Goal: Task Accomplishment & Management: Complete application form

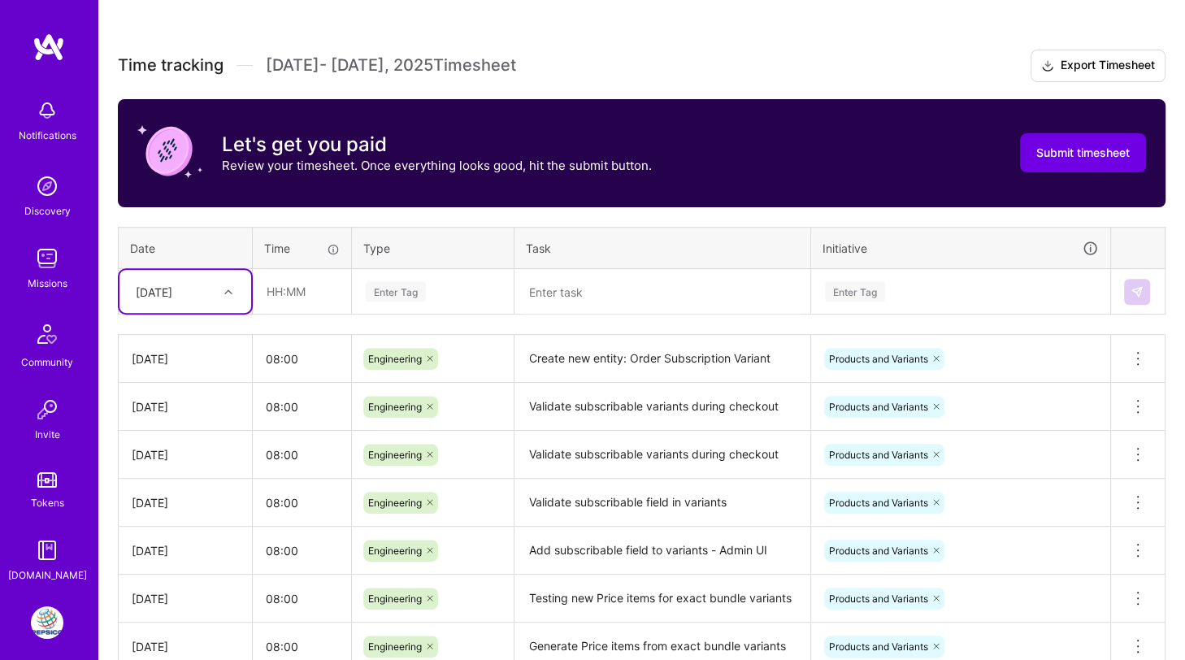
scroll to position [414, 0]
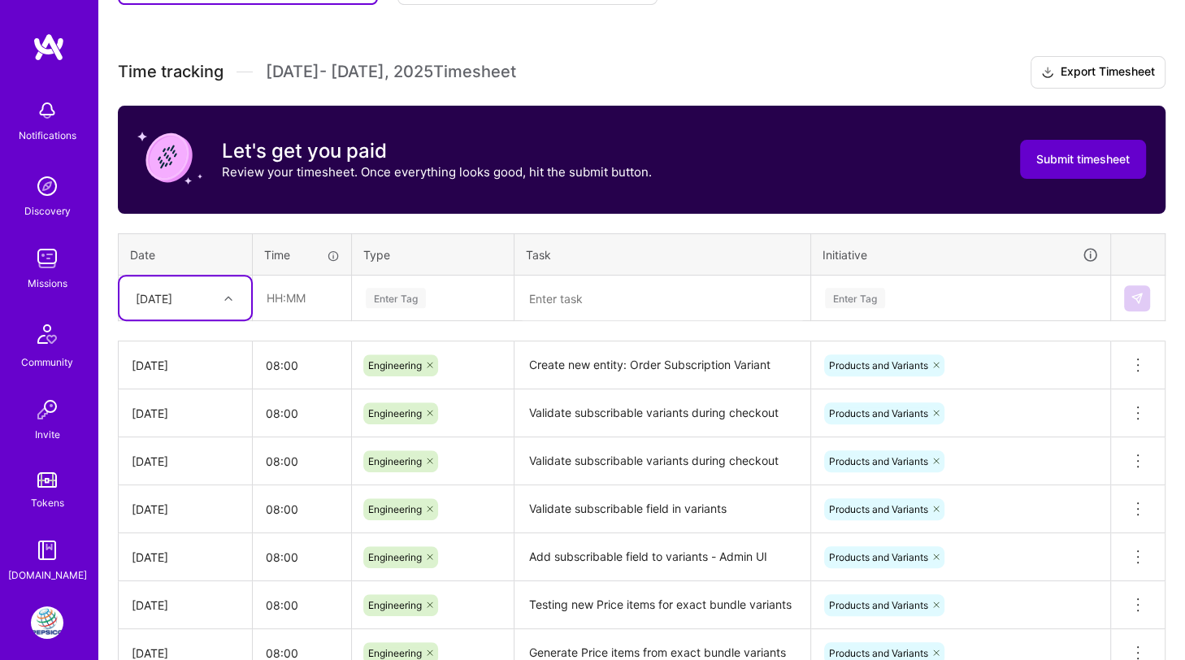
click at [1042, 145] on button "Submit timesheet" at bounding box center [1083, 159] width 126 height 39
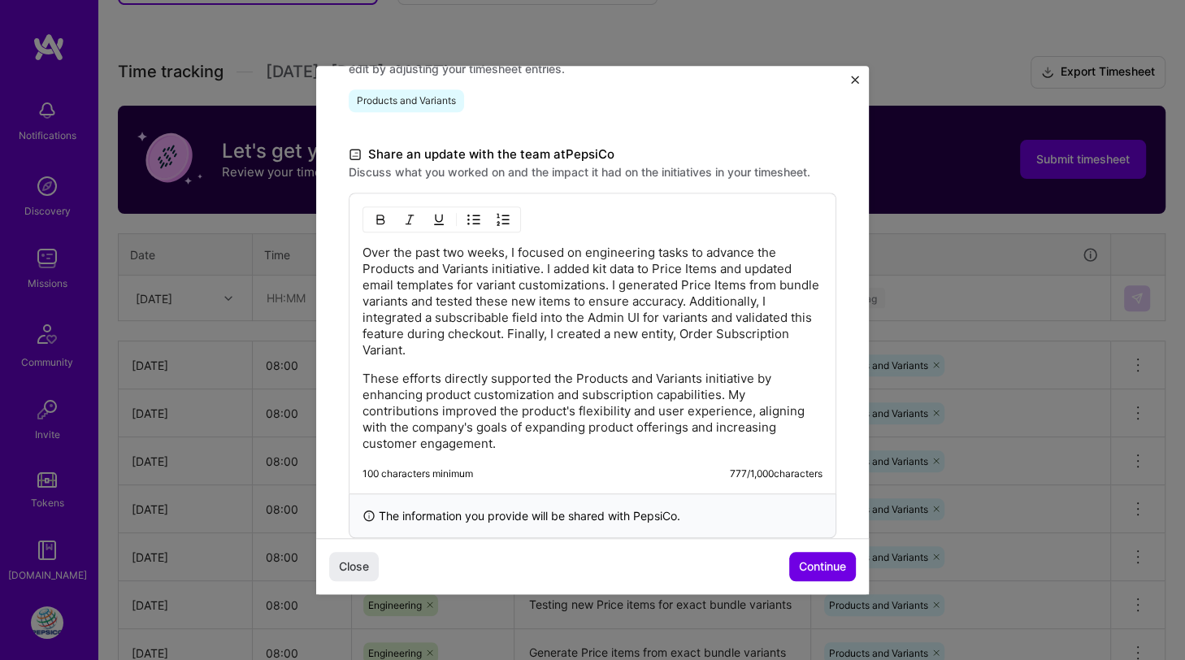
scroll to position [452, 0]
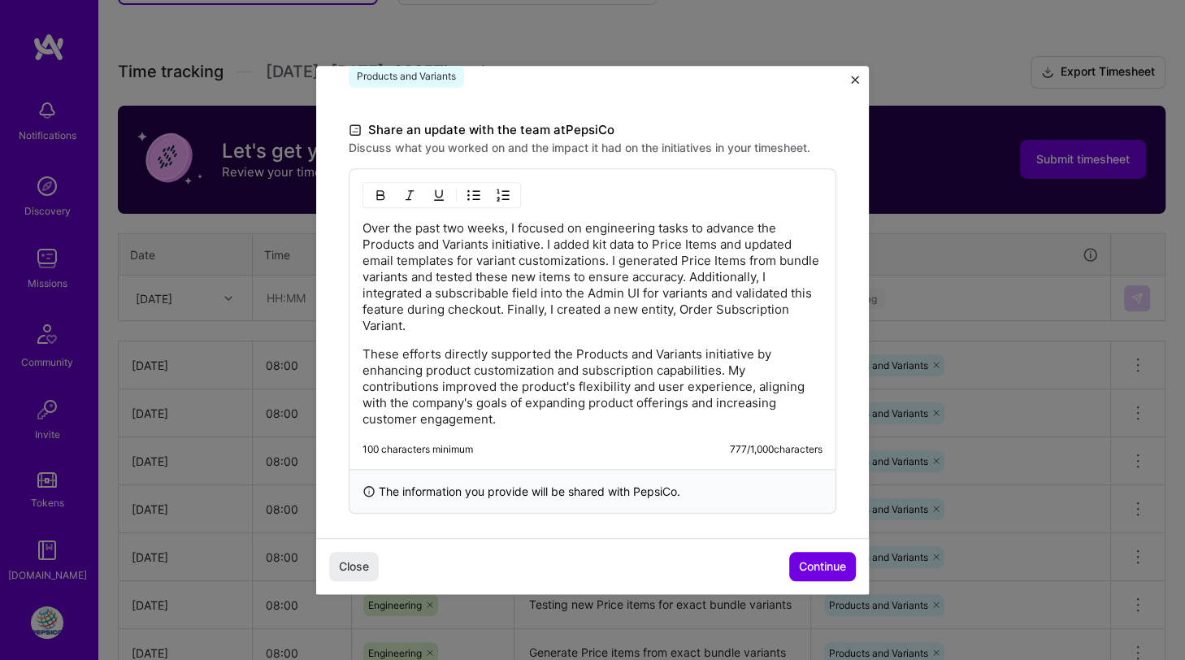
click at [431, 291] on p "Over the past two weeks, I focused on engineering tasks to advance the Products…" at bounding box center [592, 277] width 460 height 114
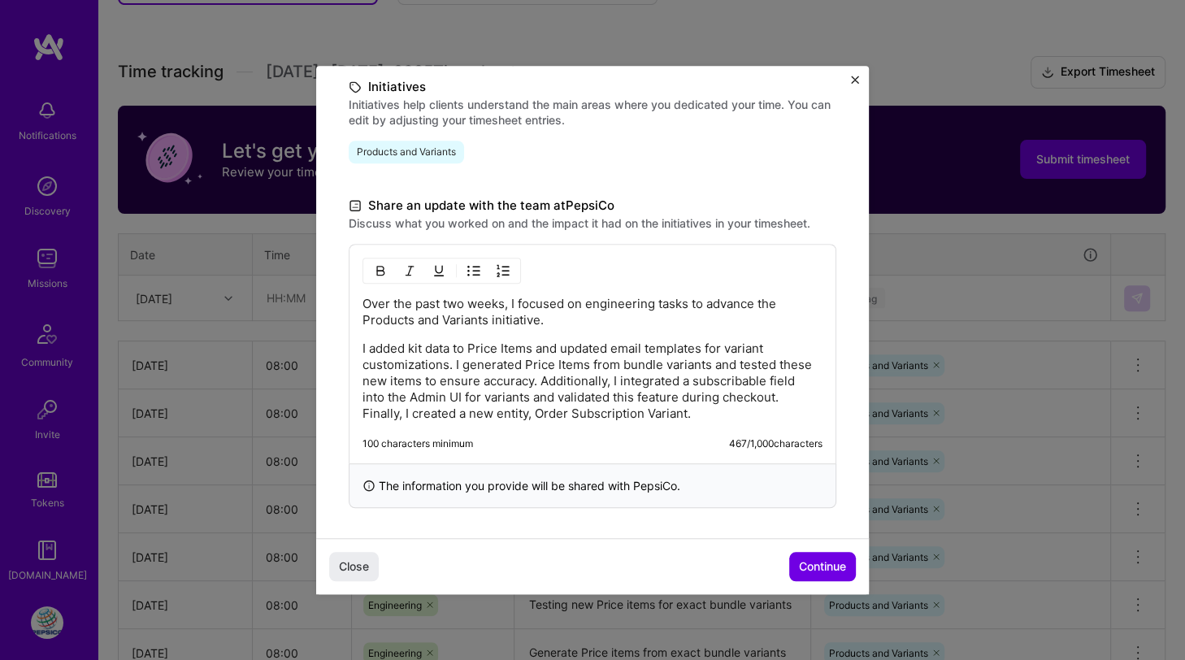
scroll to position [283, 0]
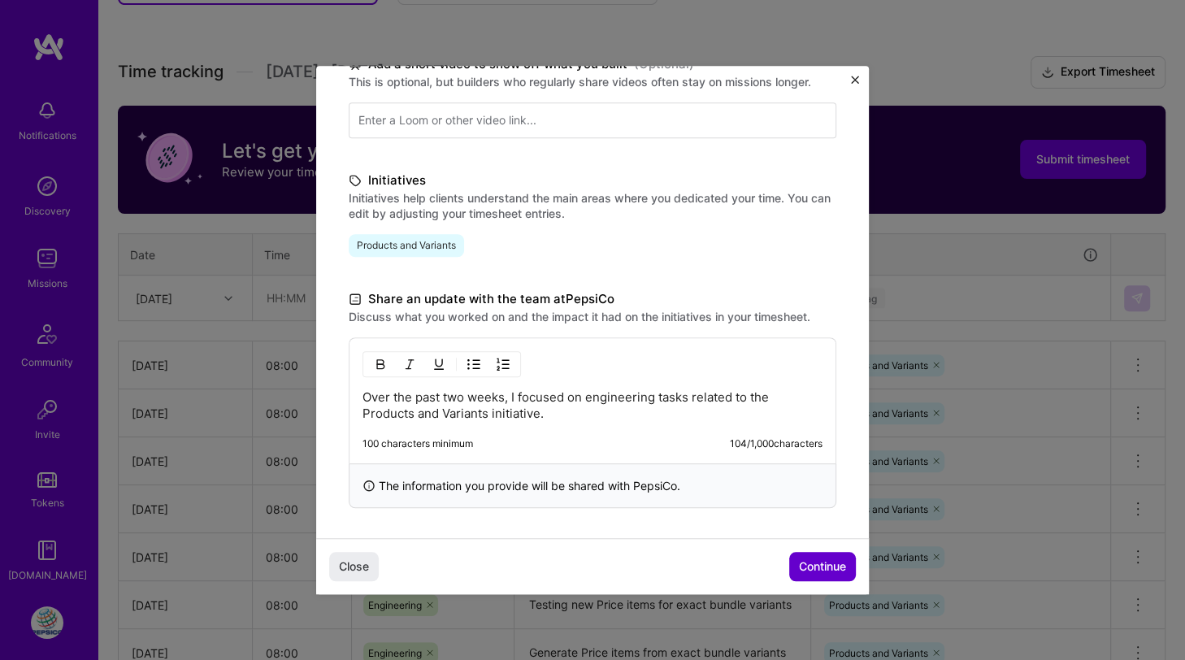
click at [809, 560] on span "Continue" at bounding box center [822, 566] width 47 height 16
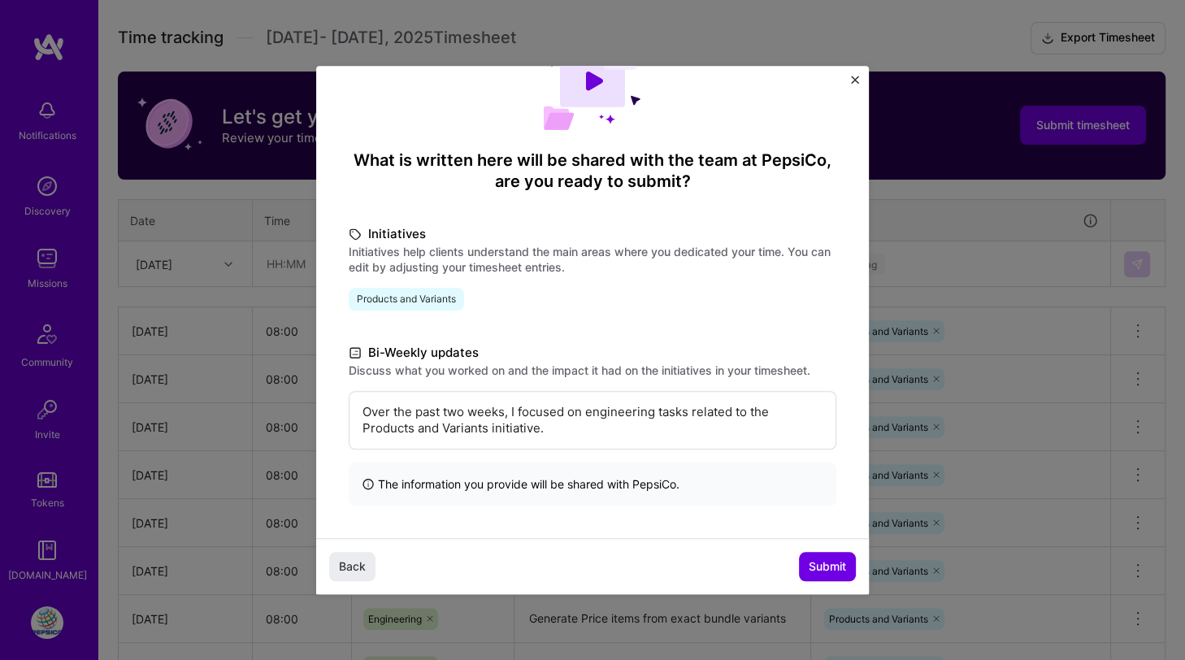
scroll to position [427, 0]
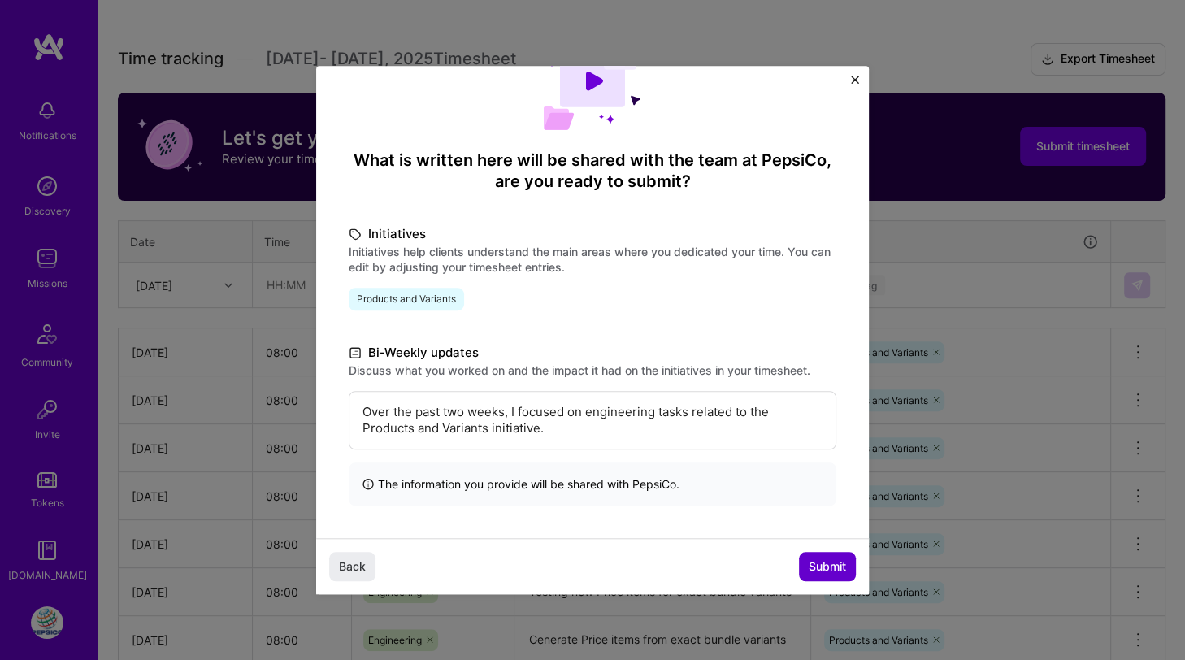
click at [813, 562] on span "Submit" at bounding box center [827, 566] width 37 height 16
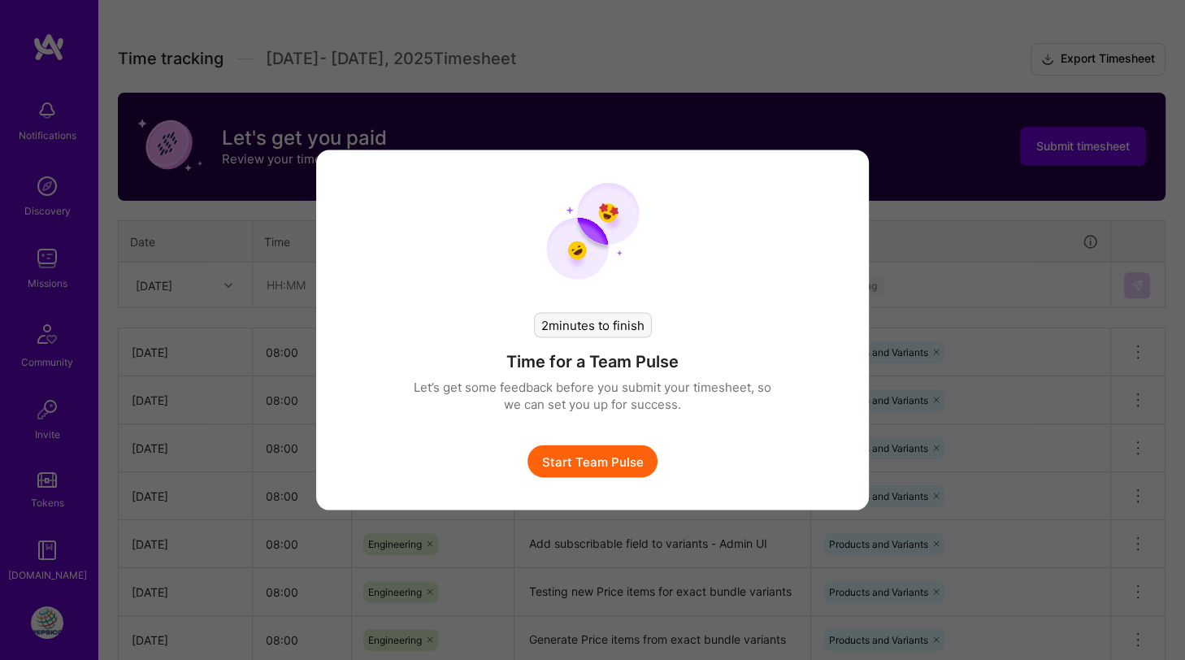
click at [614, 449] on button "Start Team Pulse" at bounding box center [592, 461] width 130 height 33
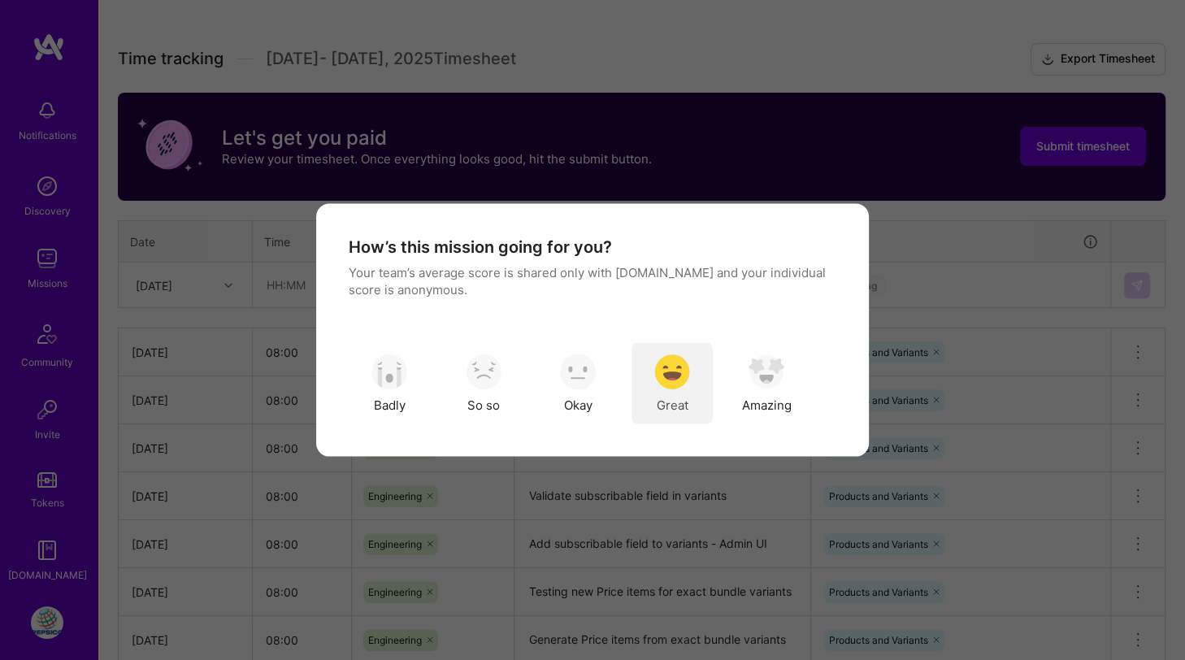
click at [674, 372] on img "modal" at bounding box center [672, 372] width 36 height 36
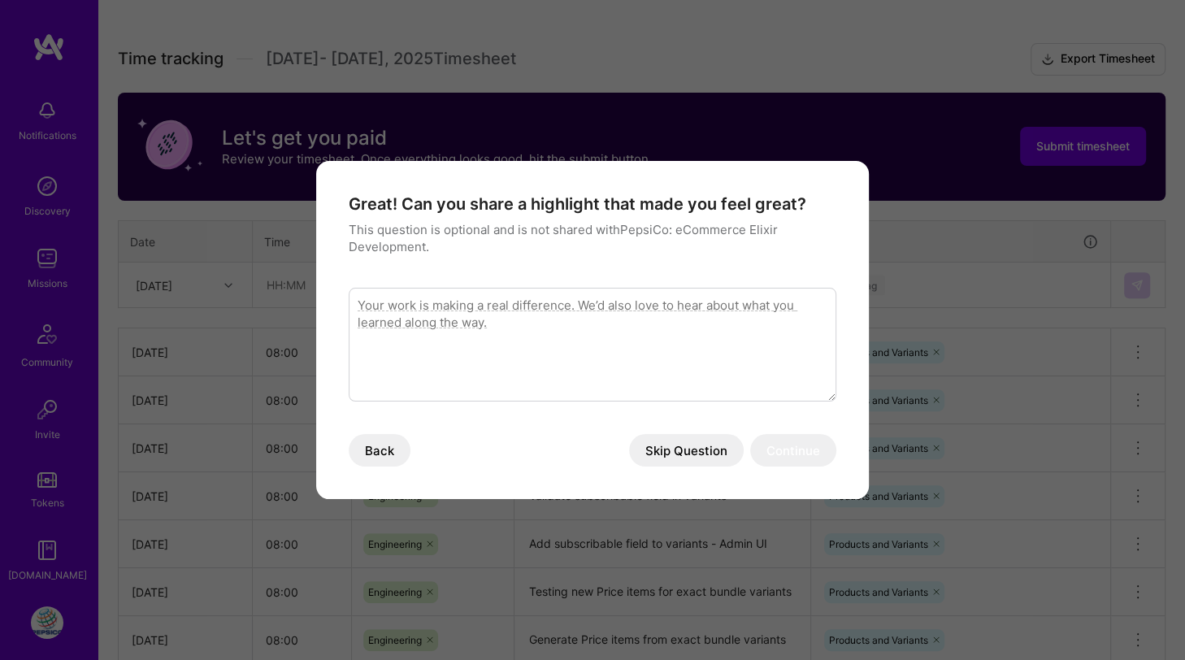
click at [678, 445] on button "Skip Question" at bounding box center [686, 450] width 115 height 33
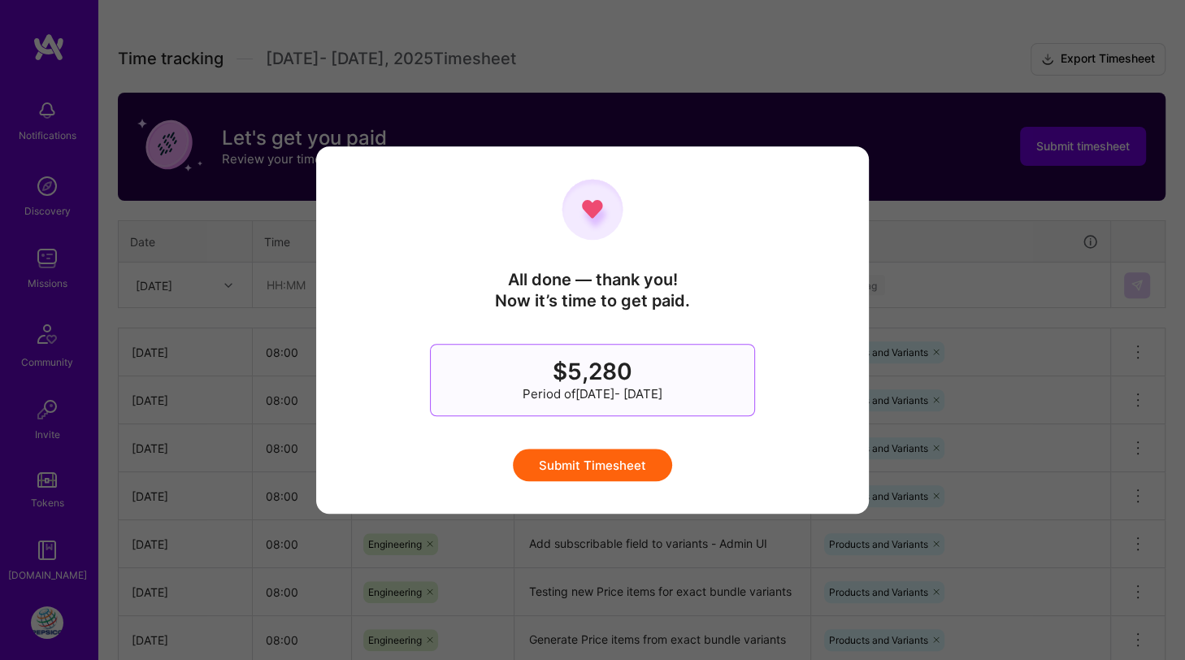
click at [637, 459] on button "Submit Timesheet" at bounding box center [592, 465] width 159 height 33
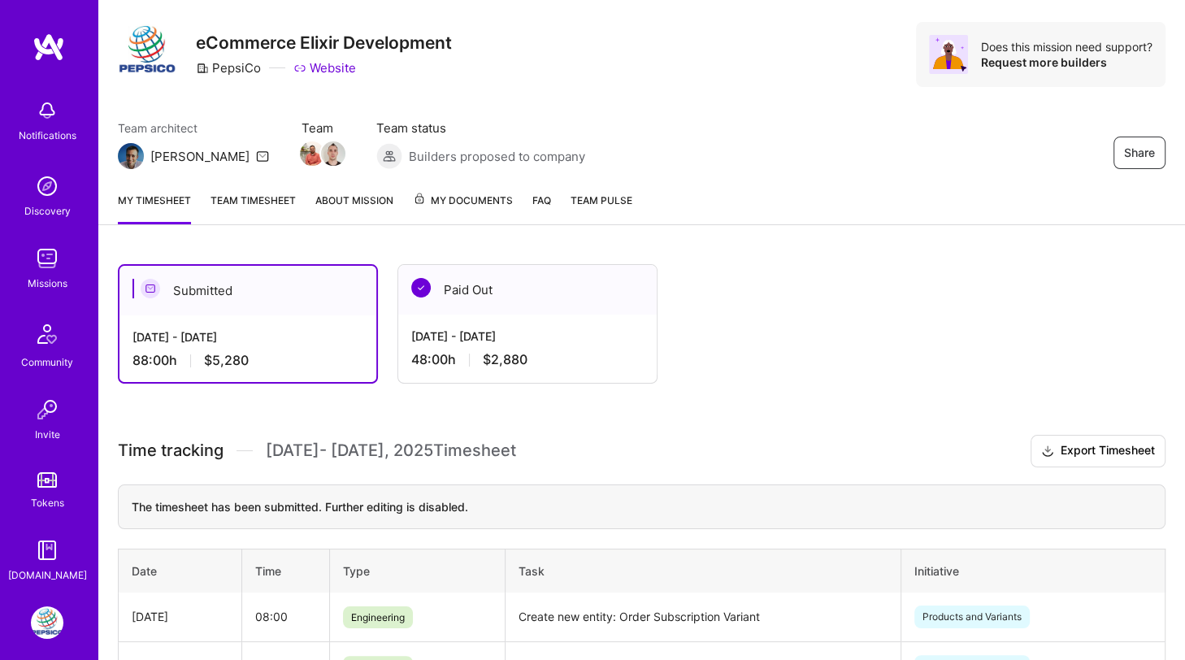
scroll to position [0, 0]
